Goal: Task Accomplishment & Management: Use online tool/utility

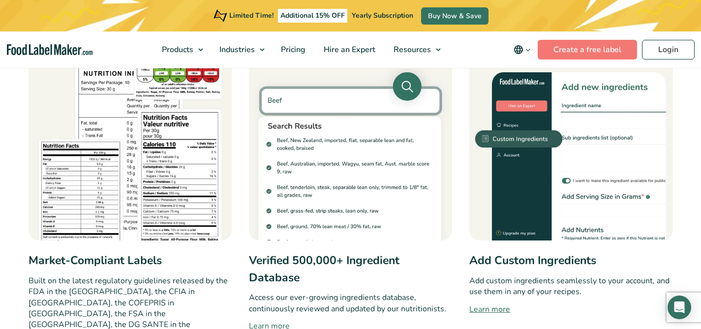
scroll to position [585, 0]
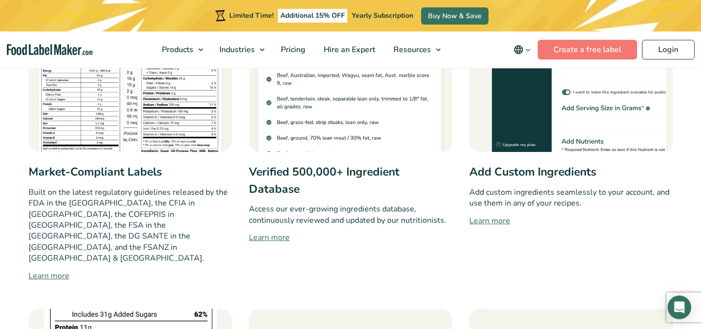
click at [56, 270] on link "Learn more" at bounding box center [130, 276] width 203 height 12
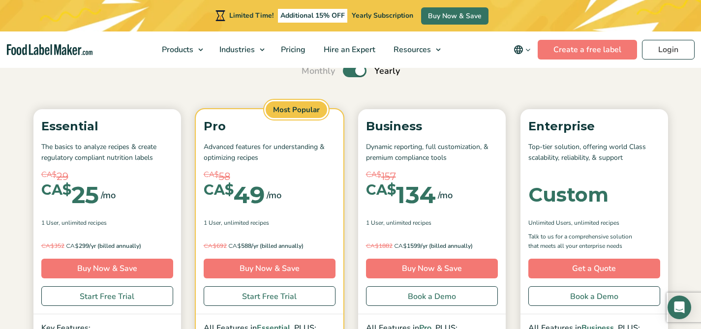
scroll to position [73, 0]
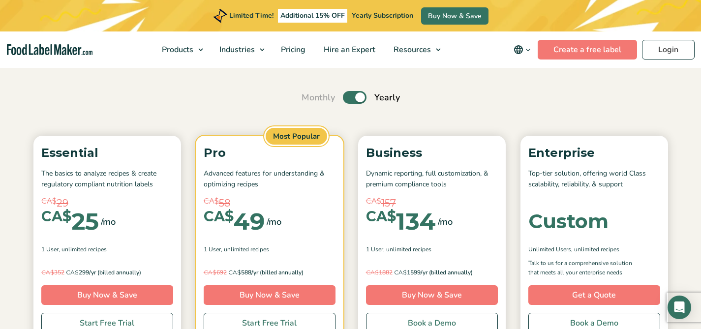
click at [354, 95] on label "Toggle" at bounding box center [355, 97] width 24 height 13
click at [310, 95] on input "Toggle" at bounding box center [306, 97] width 6 height 6
checkbox input "false"
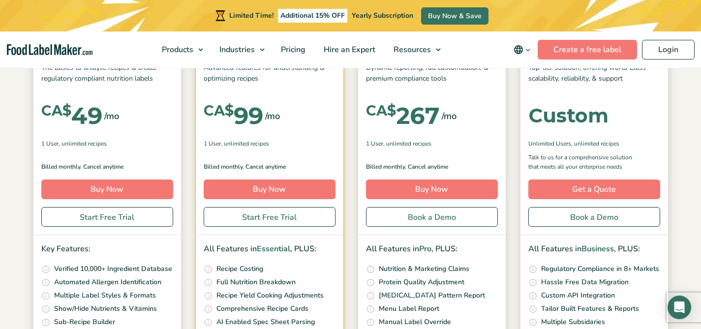
scroll to position [180, 0]
click at [150, 218] on link "Start Free Trial" at bounding box center [107, 217] width 132 height 20
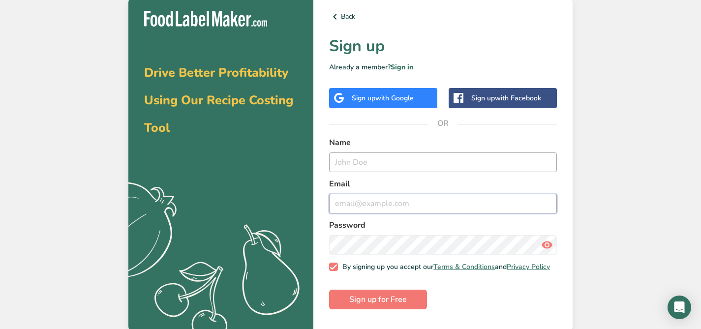
type input "[EMAIL_ADDRESS][DOMAIN_NAME]"
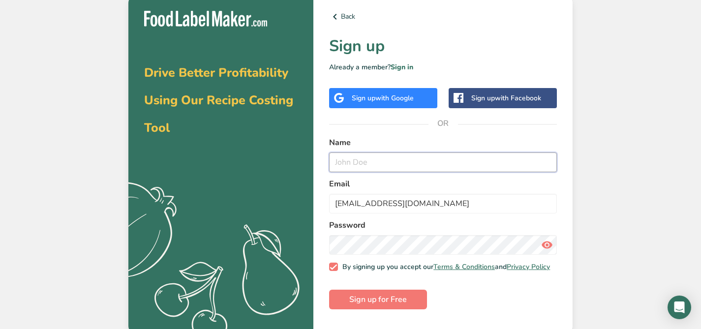
click at [368, 155] on input "text" at bounding box center [443, 162] width 228 height 20
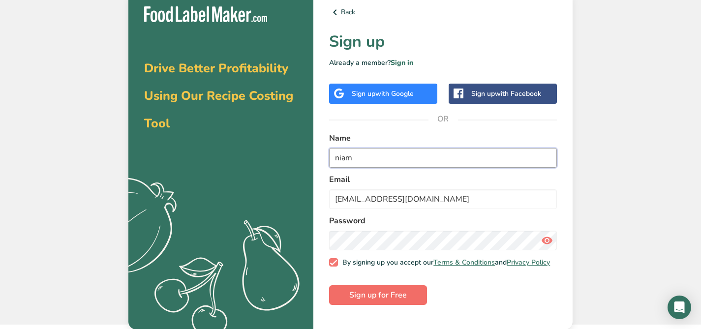
type input "niam"
click at [379, 301] on span "Sign up for Free" at bounding box center [378, 295] width 58 height 12
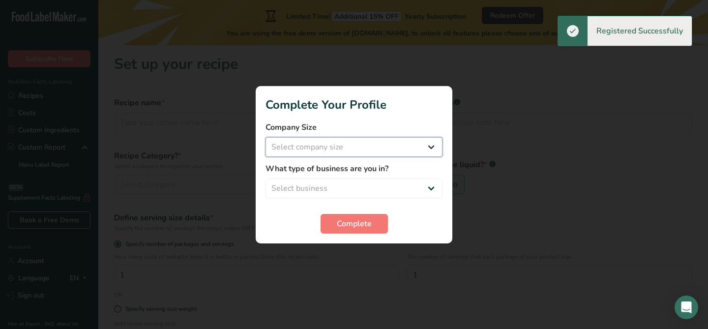
click at [347, 149] on select "Select company size Fewer than 10 Employees 10 to 50 Employees 51 to 500 Employ…" at bounding box center [354, 147] width 177 height 20
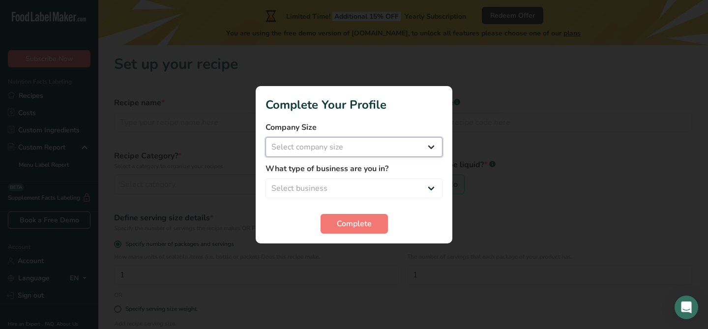
select select "1"
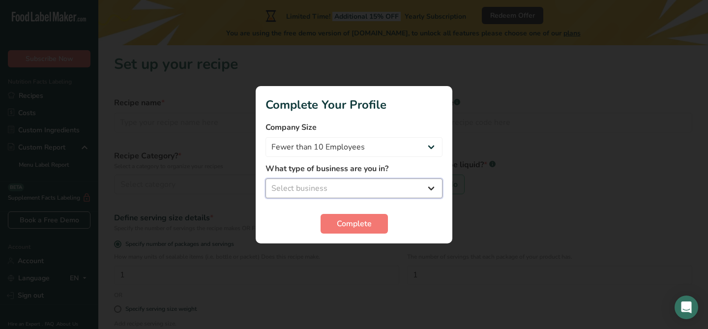
click at [334, 179] on select "Select business Packaged Food Manufacturer Restaurant & Cafe Bakery Meal Plans …" at bounding box center [354, 189] width 177 height 20
select select "2"
click at [341, 223] on span "Complete" at bounding box center [354, 224] width 35 height 12
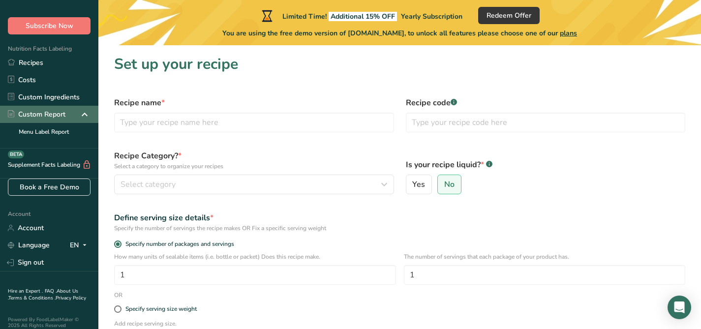
scroll to position [34, 0]
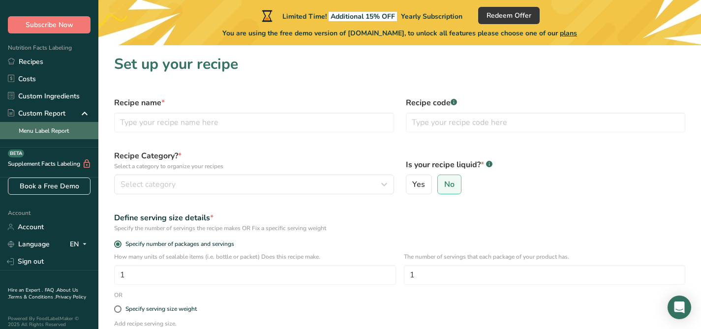
click at [57, 132] on link "Menu Label Report" at bounding box center [49, 130] width 98 height 17
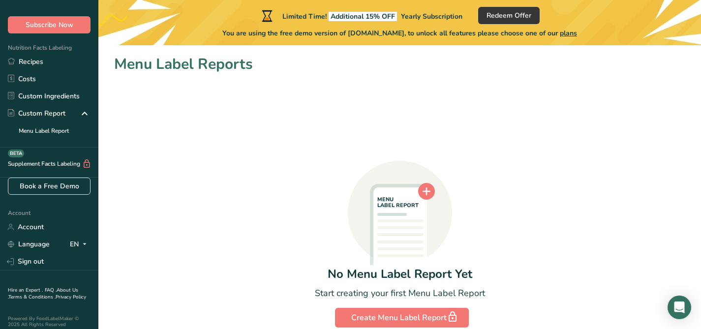
scroll to position [41, 0]
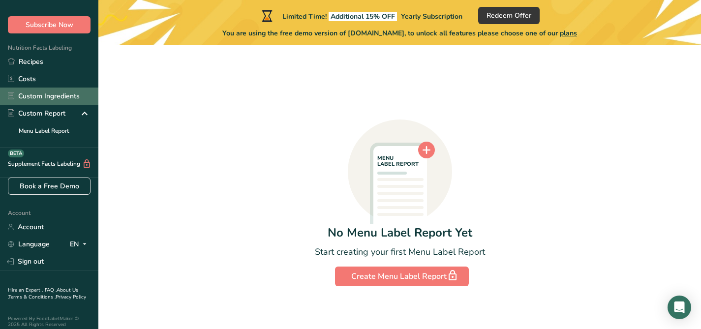
click at [28, 91] on link "Custom Ingredients" at bounding box center [49, 96] width 98 height 17
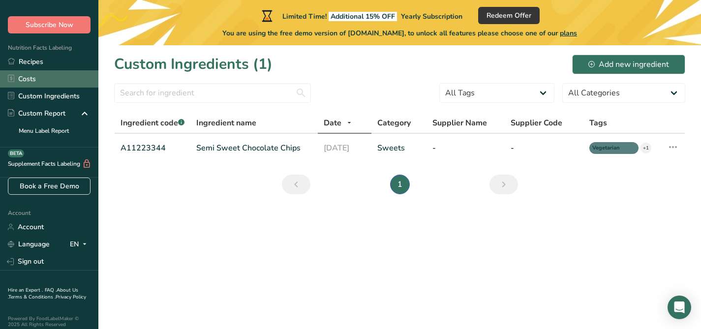
click at [32, 77] on link "Costs" at bounding box center [49, 78] width 98 height 17
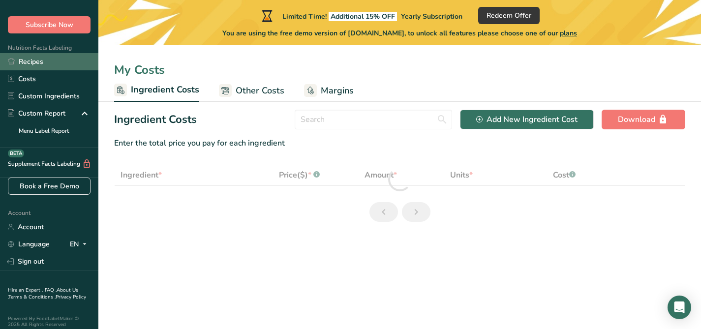
click at [34, 61] on link "Recipes" at bounding box center [49, 61] width 98 height 17
select select "1"
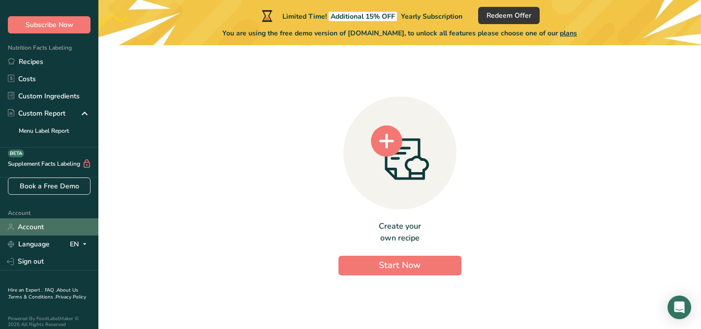
click at [30, 225] on link "Account" at bounding box center [49, 226] width 98 height 17
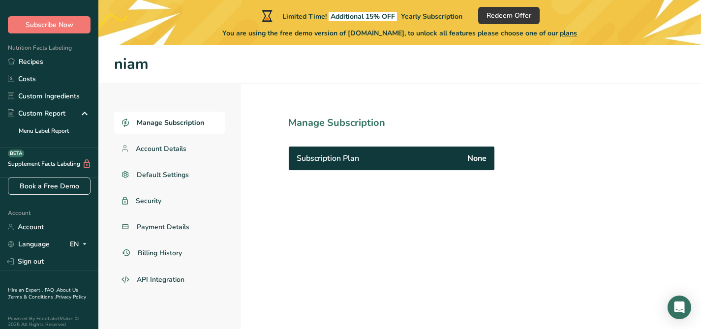
click at [575, 32] on span "plans" at bounding box center [568, 33] width 17 height 9
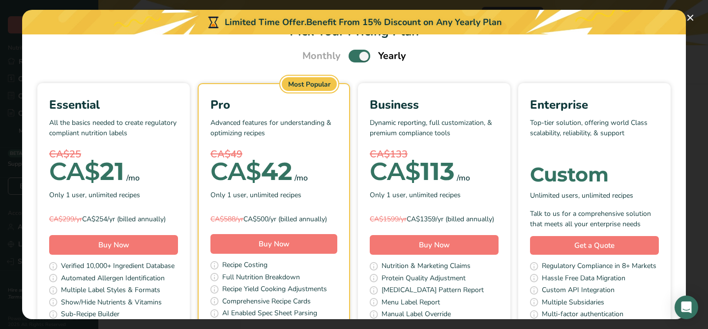
scroll to position [24, 0]
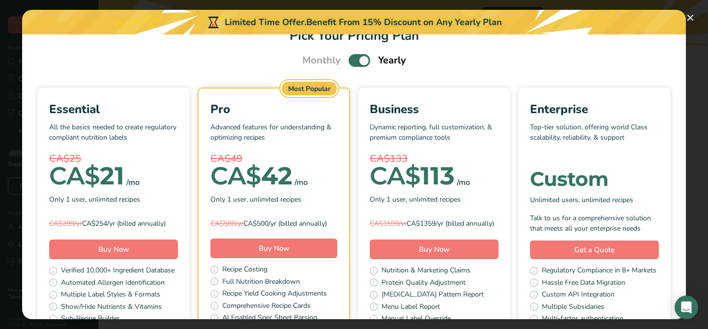
click at [350, 58] on span "Pick Your Pricing Plan Modal" at bounding box center [360, 60] width 22 height 12
click at [350, 58] on input "Pick Your Pricing Plan Modal" at bounding box center [352, 61] width 6 height 6
checkbox input "false"
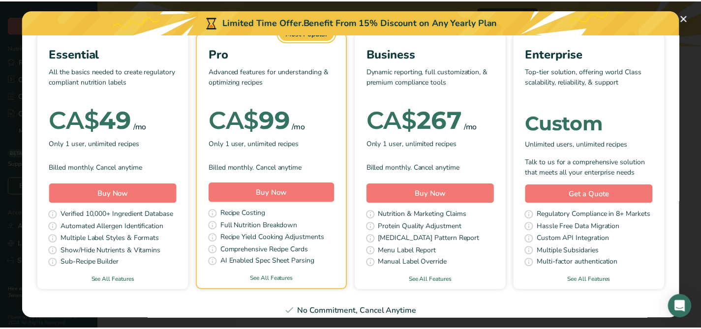
scroll to position [0, 0]
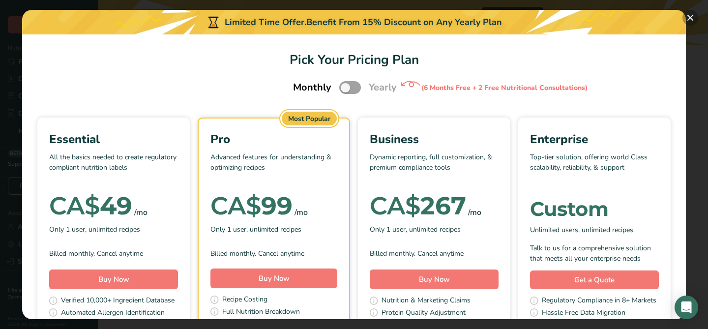
click at [689, 17] on button "Pick Your Pricing Plan Modal" at bounding box center [691, 18] width 16 height 16
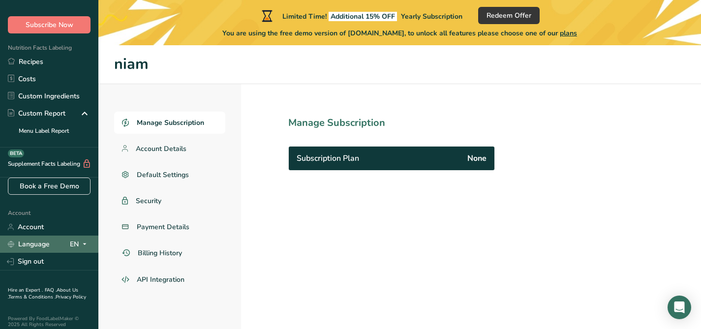
click at [33, 247] on link "Language" at bounding box center [29, 244] width 42 height 17
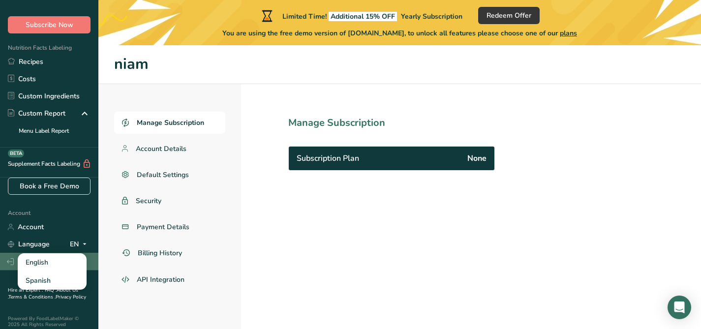
click at [6, 265] on link "Sign out" at bounding box center [49, 261] width 98 height 17
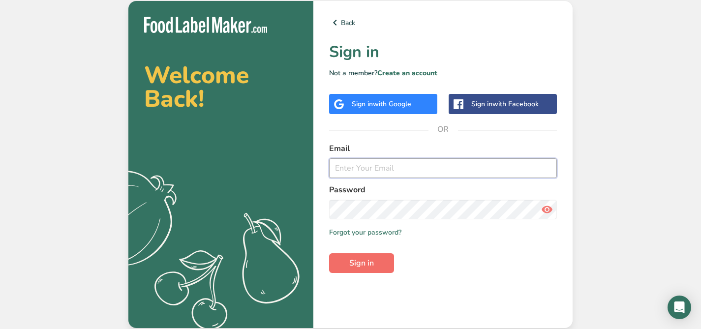
type input "[EMAIL_ADDRESS][DOMAIN_NAME]"
click at [364, 268] on span "Sign in" at bounding box center [361, 263] width 25 height 12
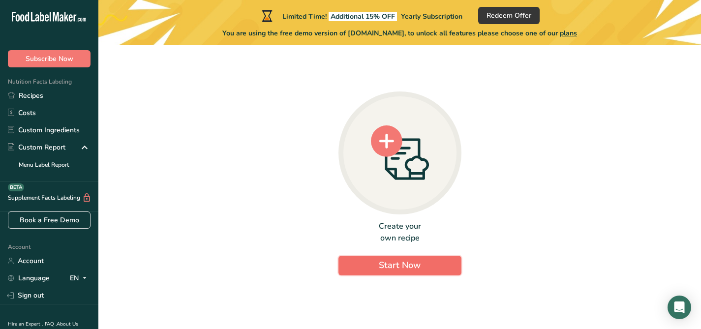
click at [357, 264] on button "Start Now" at bounding box center [399, 266] width 123 height 20
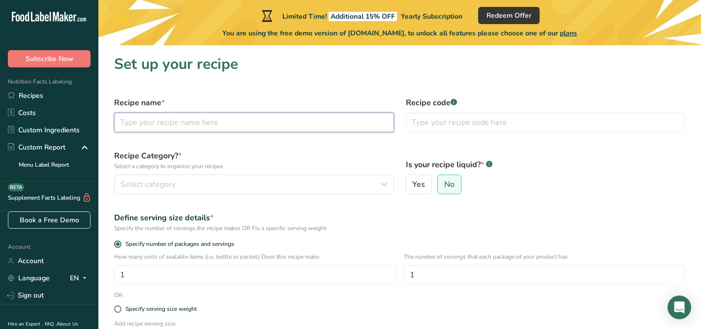
click at [190, 120] on input "text" at bounding box center [254, 123] width 280 height 20
type input "makhana"
click at [329, 97] on label "Recipe name *" at bounding box center [254, 103] width 280 height 12
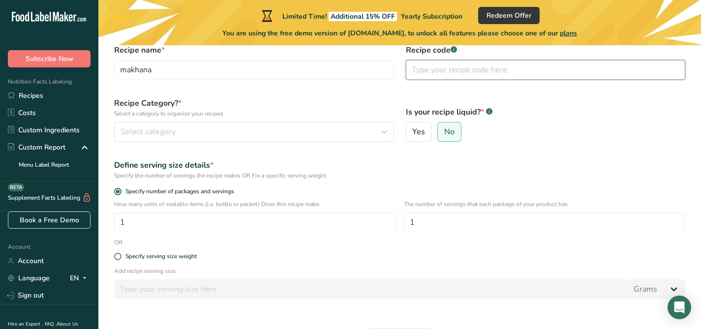
click at [425, 75] on input "text" at bounding box center [546, 70] width 280 height 20
click at [334, 102] on label "Recipe Category? * Select a category to organize your recipes" at bounding box center [254, 107] width 280 height 21
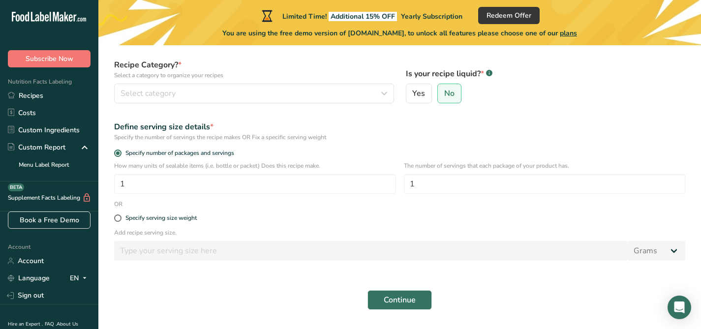
scroll to position [97, 0]
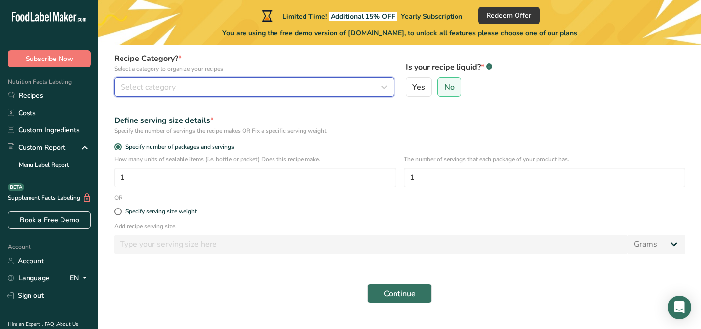
click at [294, 92] on div "Select category" at bounding box center [251, 87] width 261 height 12
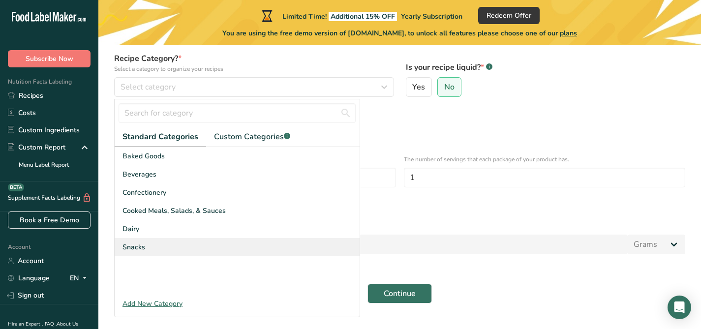
click at [215, 243] on div "Snacks" at bounding box center [237, 247] width 245 height 18
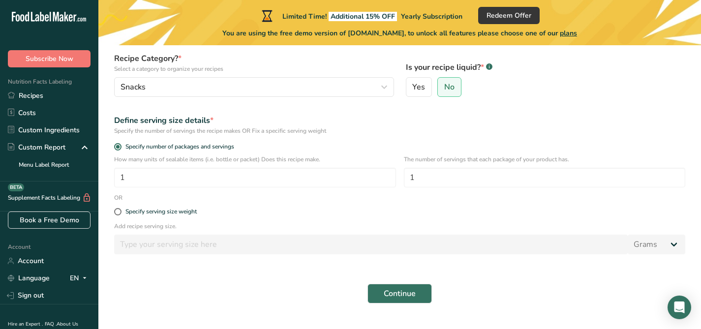
scroll to position [119, 0]
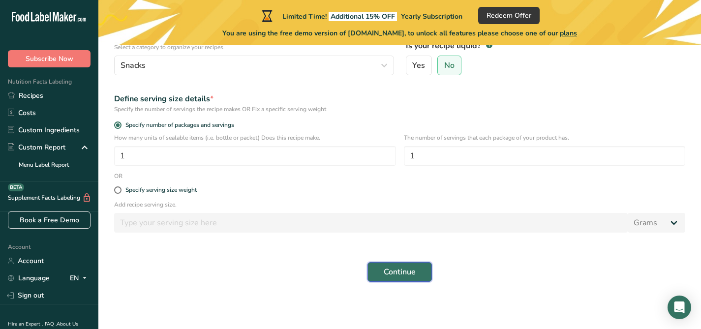
click at [404, 271] on span "Continue" at bounding box center [400, 272] width 32 height 12
click at [405, 272] on span "Continue" at bounding box center [400, 272] width 32 height 12
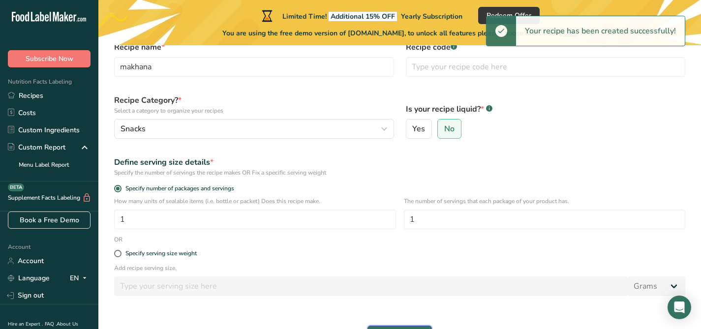
scroll to position [0, 0]
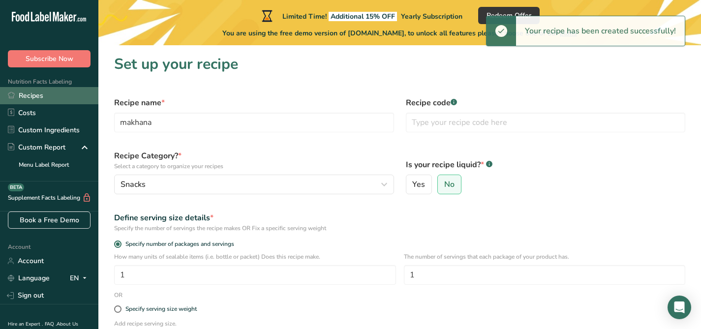
click at [37, 95] on link "Recipes" at bounding box center [49, 95] width 98 height 17
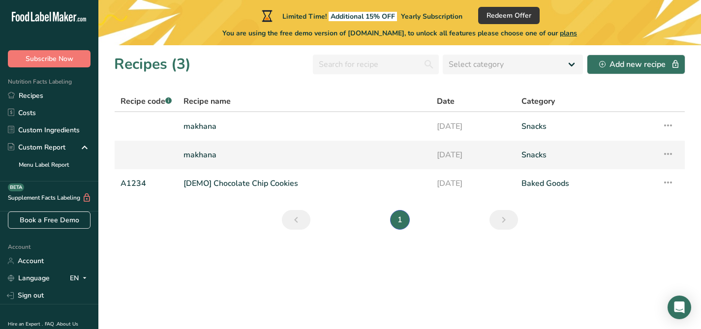
click at [672, 153] on icon at bounding box center [668, 154] width 12 height 18
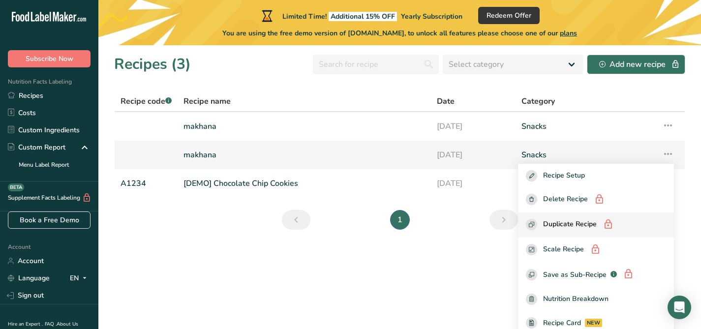
scroll to position [56, 0]
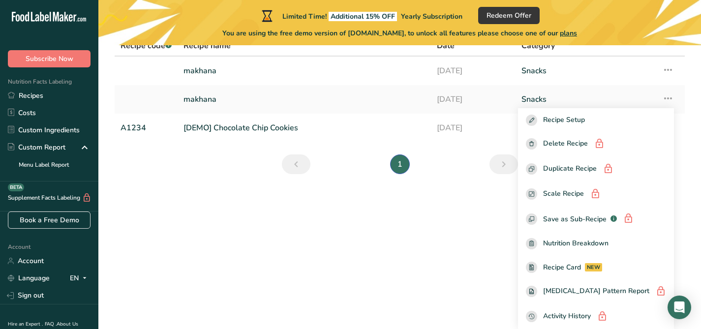
click at [497, 282] on main "Limited Time! Additional 15% OFF Yearly Subscription Redeem Offer You are using…" at bounding box center [350, 164] width 701 height 329
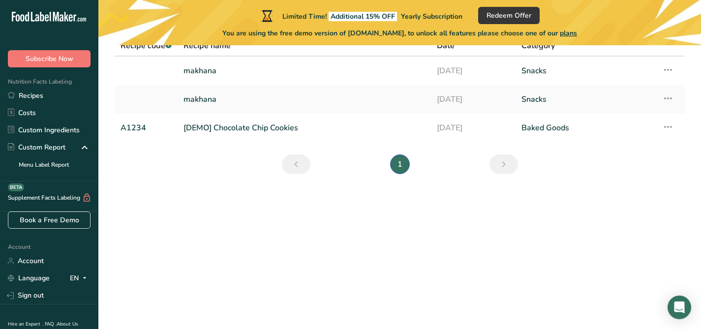
scroll to position [0, 0]
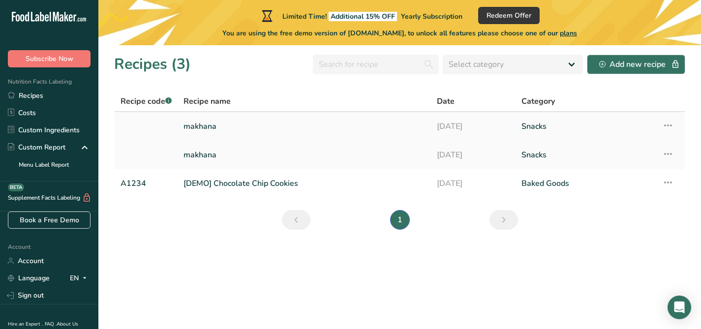
click at [447, 122] on link "[DATE]" at bounding box center [473, 126] width 73 height 21
click at [210, 125] on link "makhana" at bounding box center [304, 126] width 242 height 21
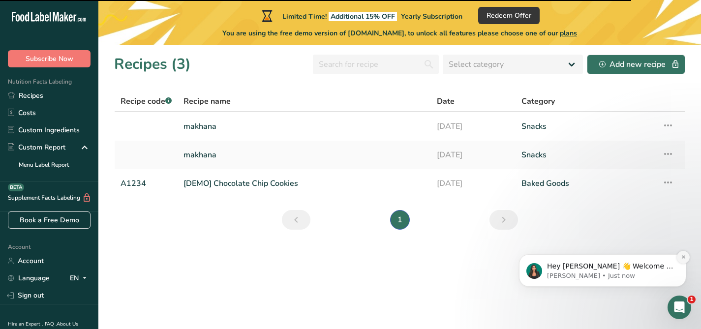
click at [679, 256] on button "Dismiss notification" at bounding box center [683, 257] width 13 height 13
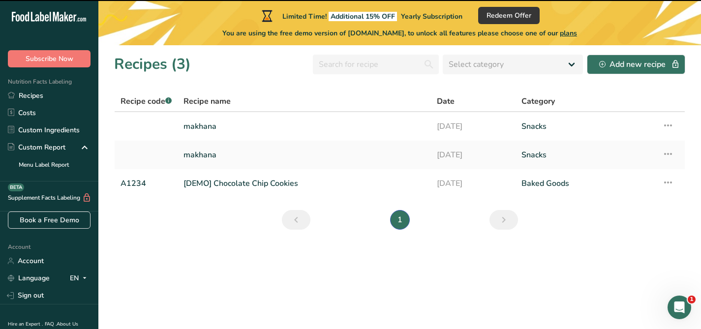
click at [514, 256] on section "Recipes (3) Select category All Baked Goods Beverages Confectionery Cooked Meal…" at bounding box center [399, 187] width 603 height 284
click at [546, 131] on link "Snacks" at bounding box center [585, 126] width 129 height 21
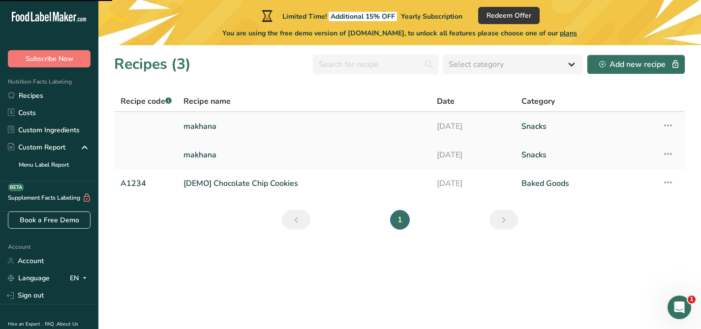
click at [212, 123] on link "makhana" at bounding box center [304, 126] width 242 height 21
click at [211, 123] on link "makhana" at bounding box center [304, 126] width 242 height 21
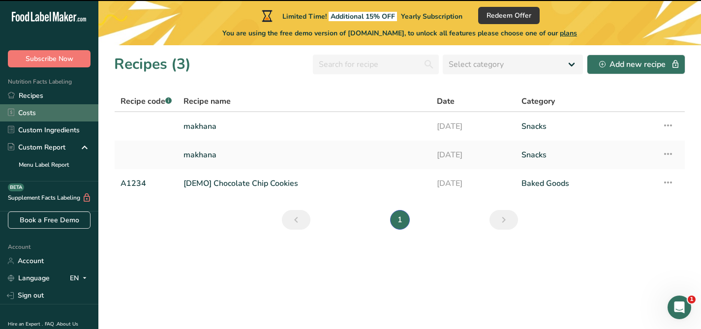
click at [31, 116] on link "Costs" at bounding box center [49, 112] width 98 height 17
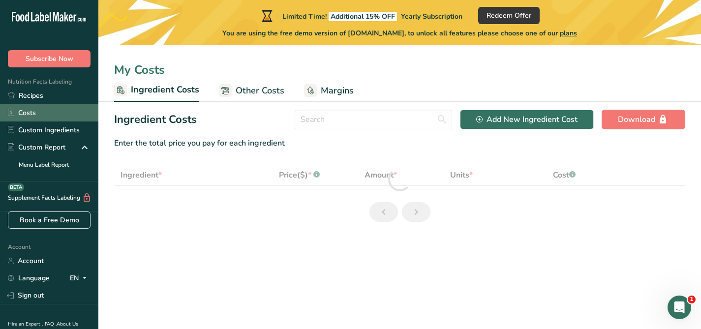
select select "1"
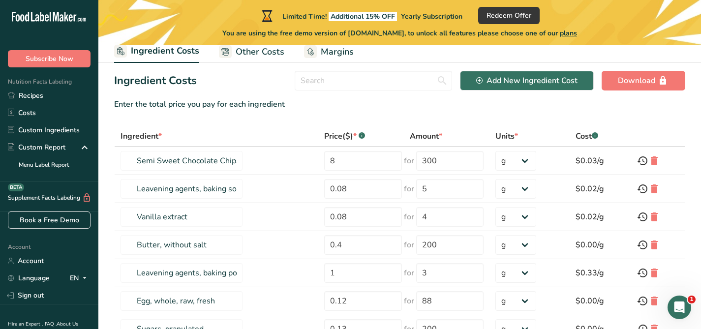
scroll to position [52, 0]
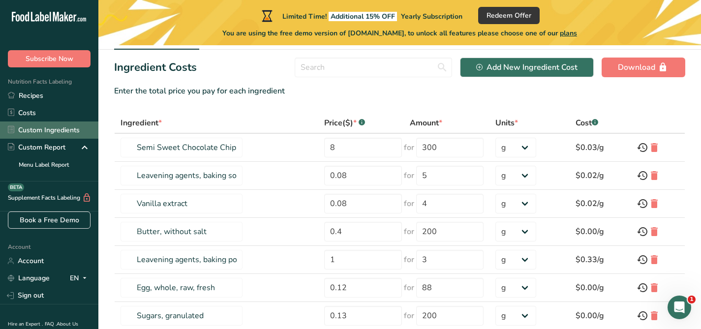
click at [44, 136] on link "Custom Ingredients" at bounding box center [49, 129] width 98 height 17
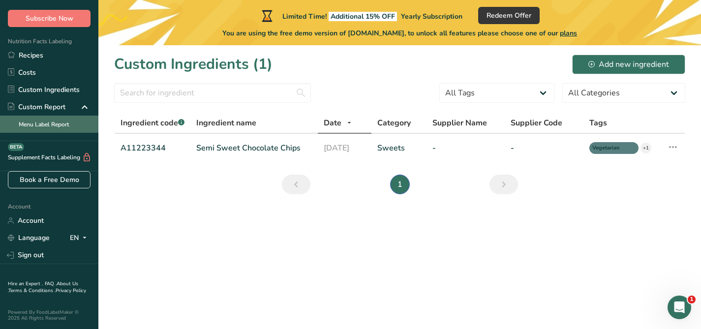
scroll to position [47, 0]
click at [44, 116] on link "Menu Label Report" at bounding box center [49, 124] width 98 height 17
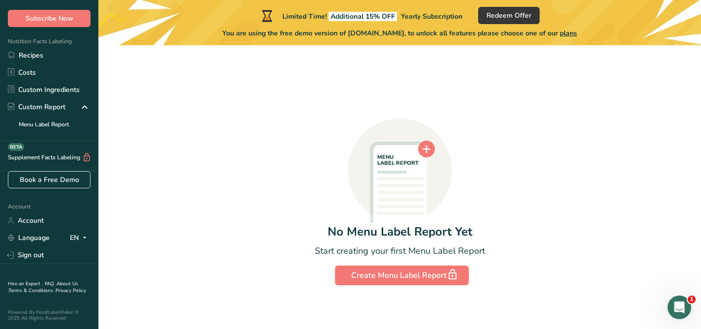
scroll to position [46, 0]
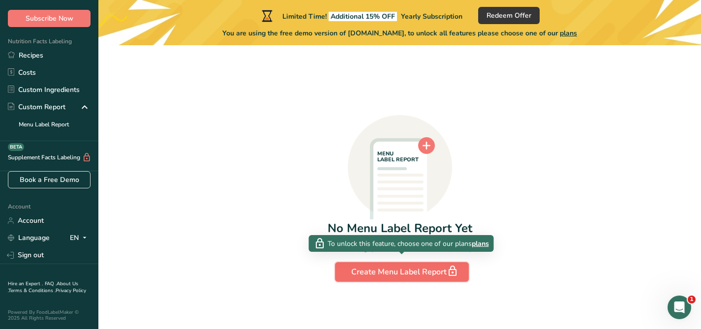
click at [401, 274] on div "Create Menu Label Report" at bounding box center [401, 272] width 101 height 14
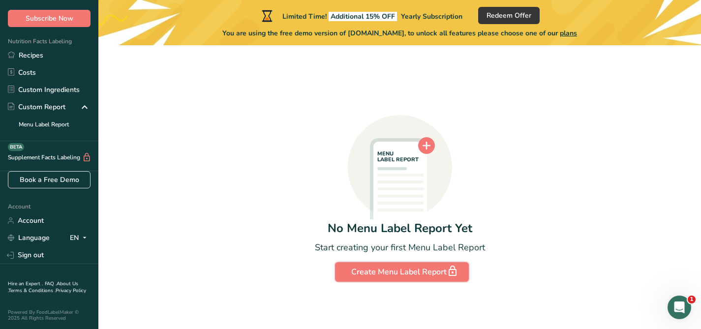
scroll to position [0, 0]
